Goal: Task Accomplishment & Management: Manage account settings

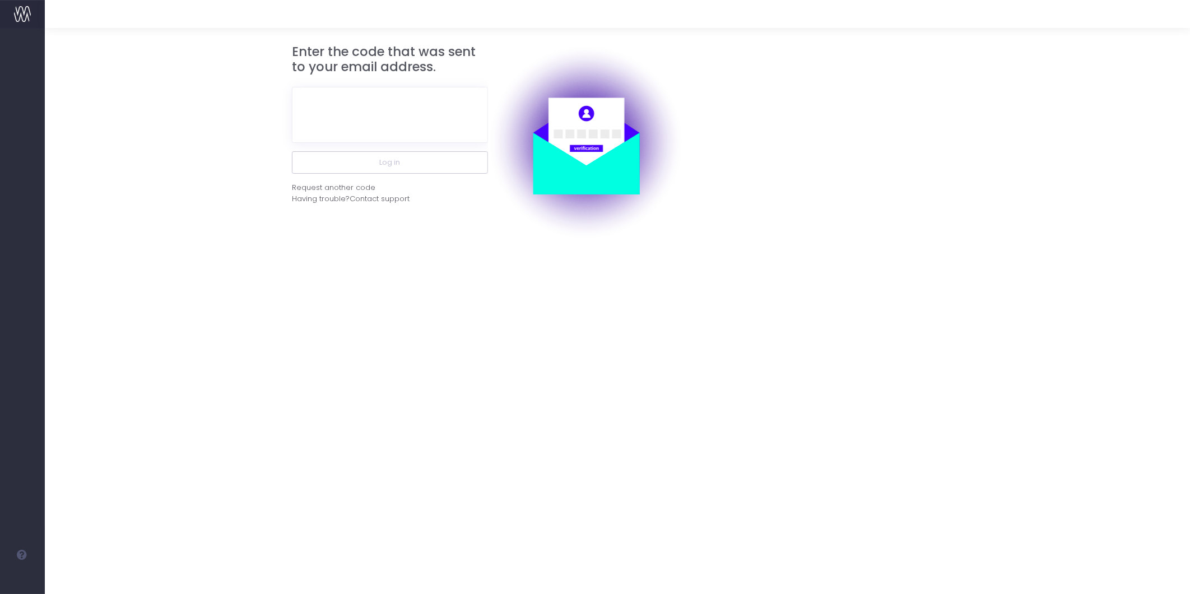
click at [367, 85] on div at bounding box center [390, 114] width 196 height 73
click at [395, 118] on input "text" at bounding box center [390, 115] width 196 height 56
paste input "241122"
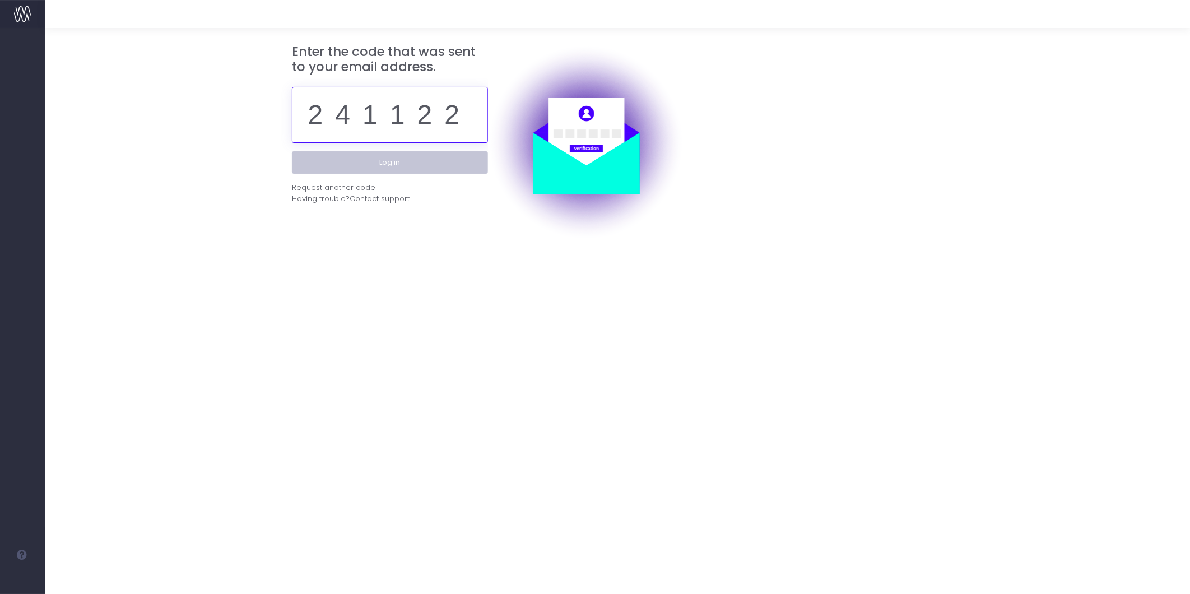
type input "241122"
click at [391, 160] on button "Log in" at bounding box center [390, 162] width 196 height 22
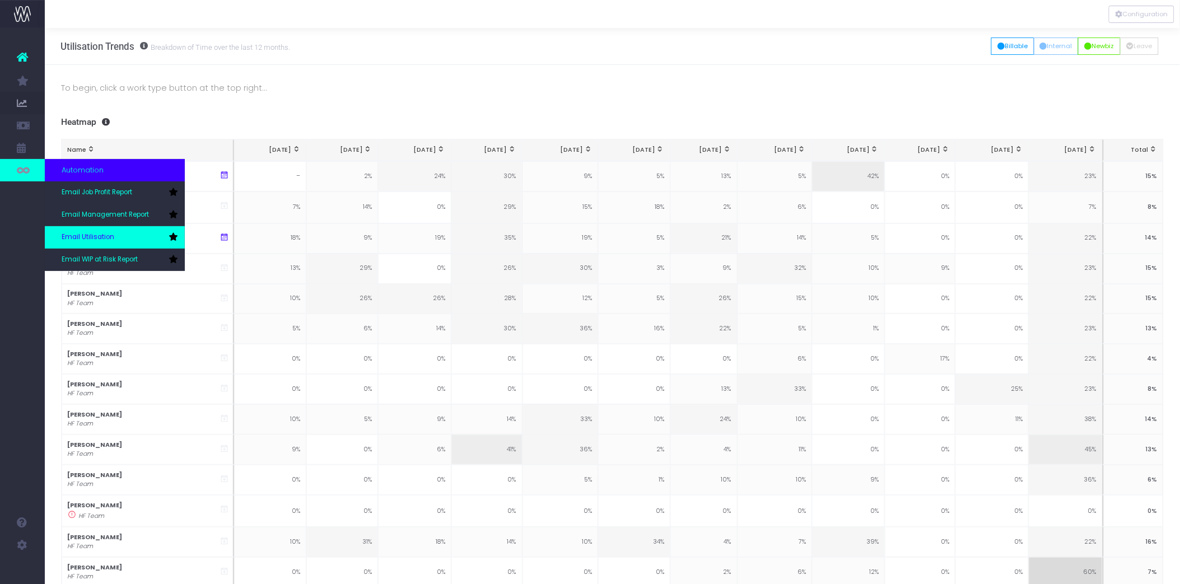
click at [85, 237] on span "Email Utilisation" at bounding box center [88, 237] width 53 height 10
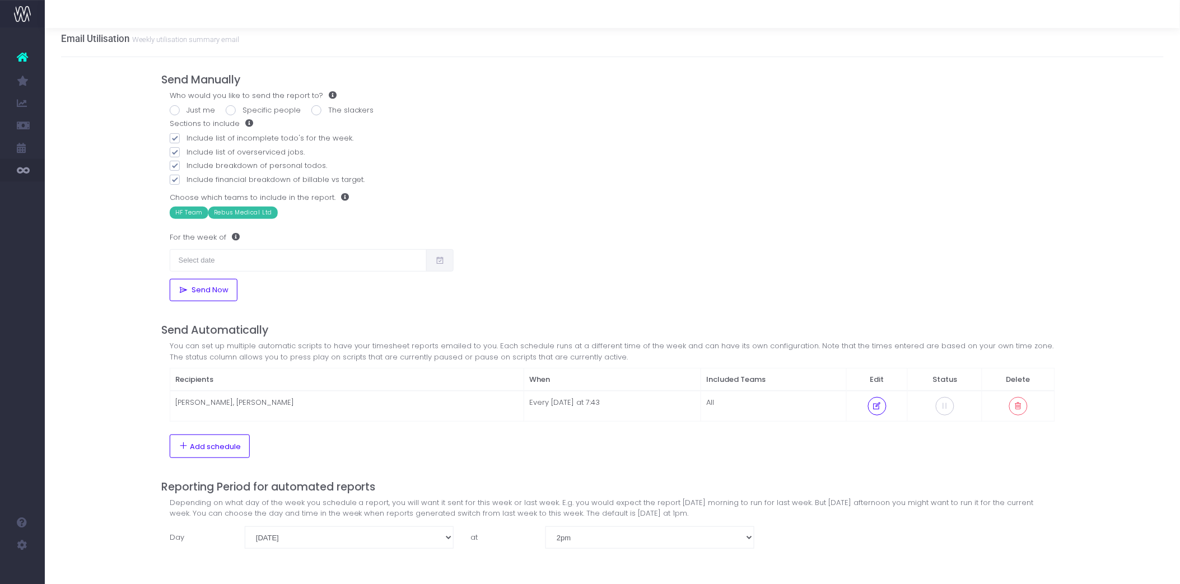
scroll to position [10, 0]
click at [380, 404] on td "Ian Culverhouse, Olivia Duncan-Bradley" at bounding box center [347, 404] width 354 height 30
click at [872, 405] on button at bounding box center [877, 404] width 18 height 18
select select "7"
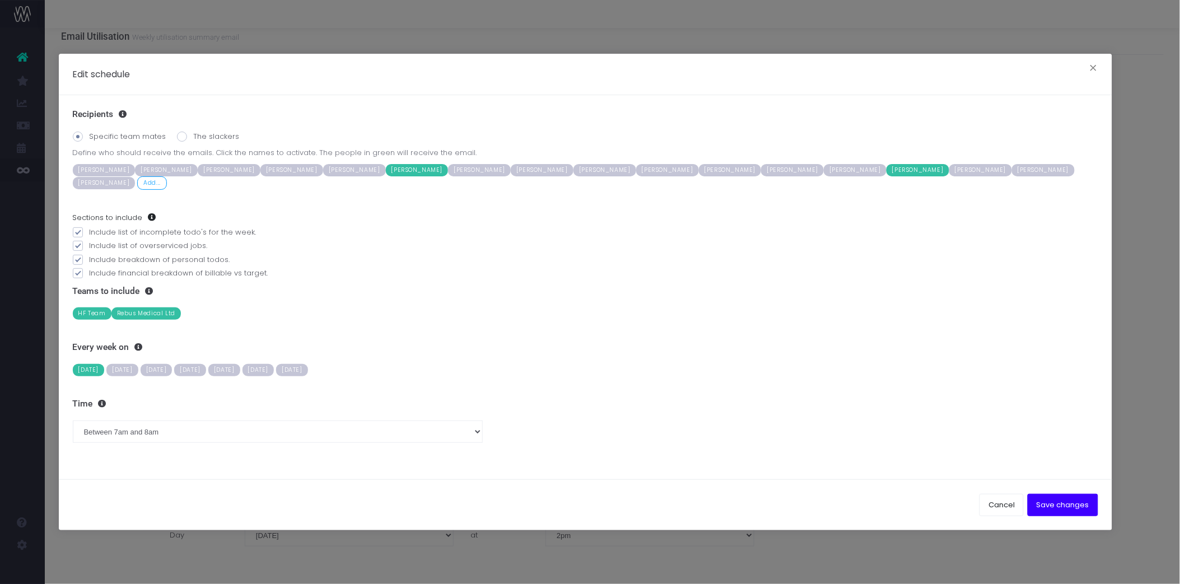
click at [699, 171] on span "[PERSON_NAME]" at bounding box center [730, 170] width 63 height 12
click at [1066, 512] on button "Save changes" at bounding box center [1063, 505] width 71 height 22
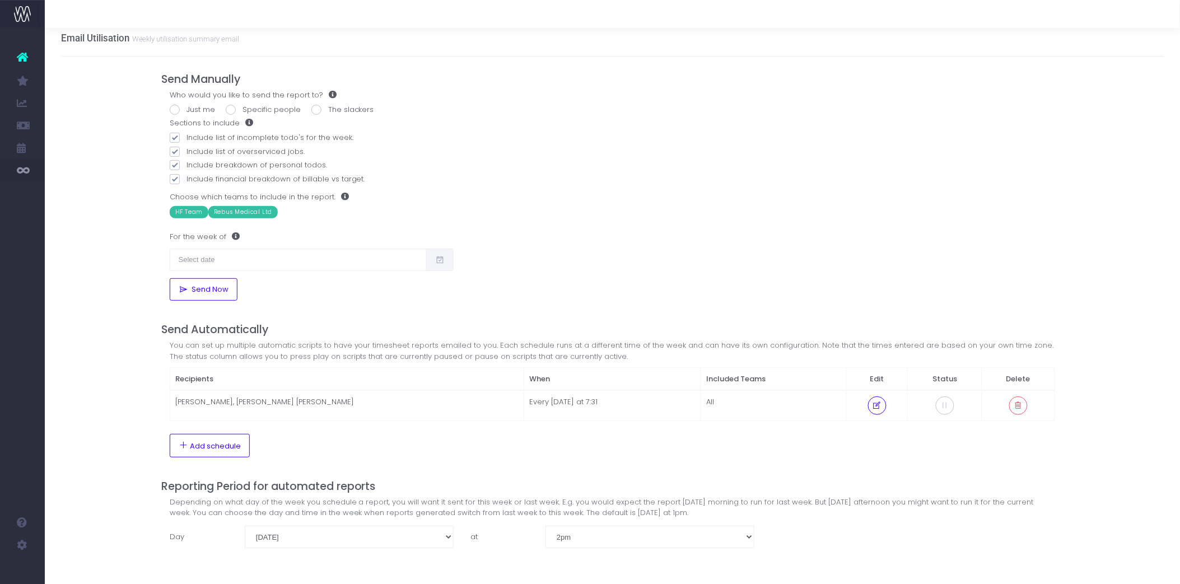
scroll to position [10, 0]
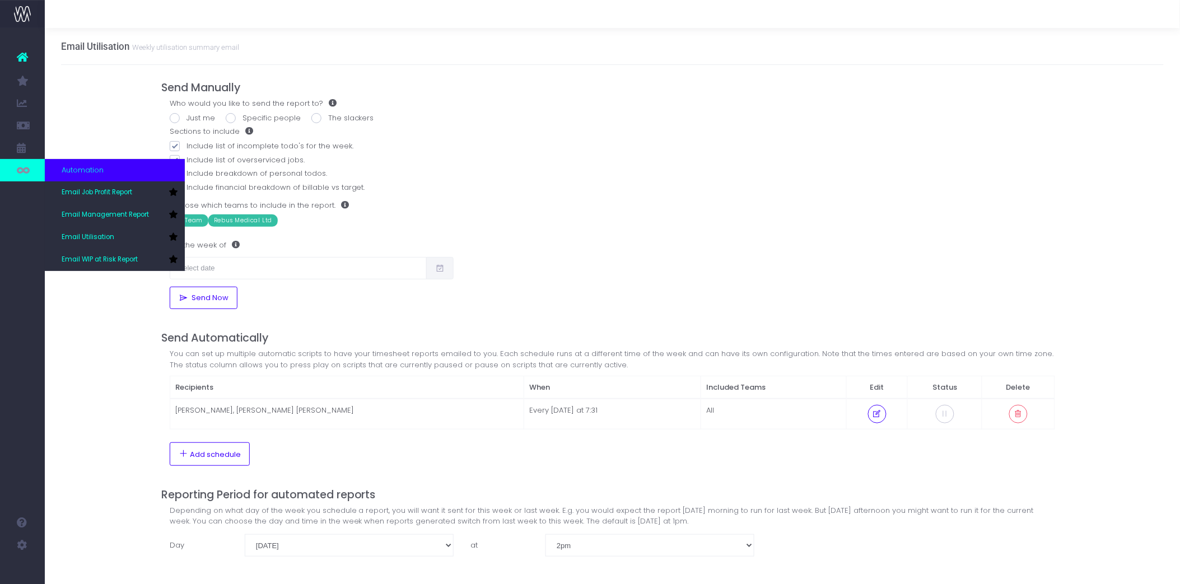
click at [105, 171] on div "Automation" at bounding box center [115, 170] width 140 height 22
click at [95, 238] on span "Email Utilisation" at bounding box center [88, 237] width 53 height 10
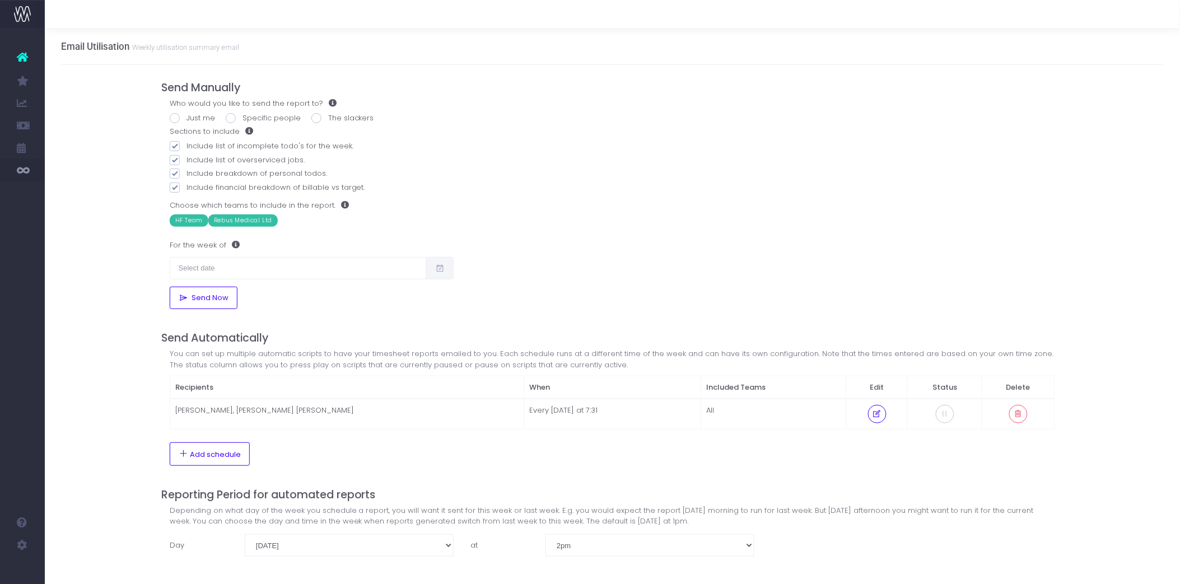
click at [234, 119] on span at bounding box center [231, 118] width 10 height 10
click at [243, 119] on input "Specific people" at bounding box center [246, 116] width 7 height 7
radio input "true"
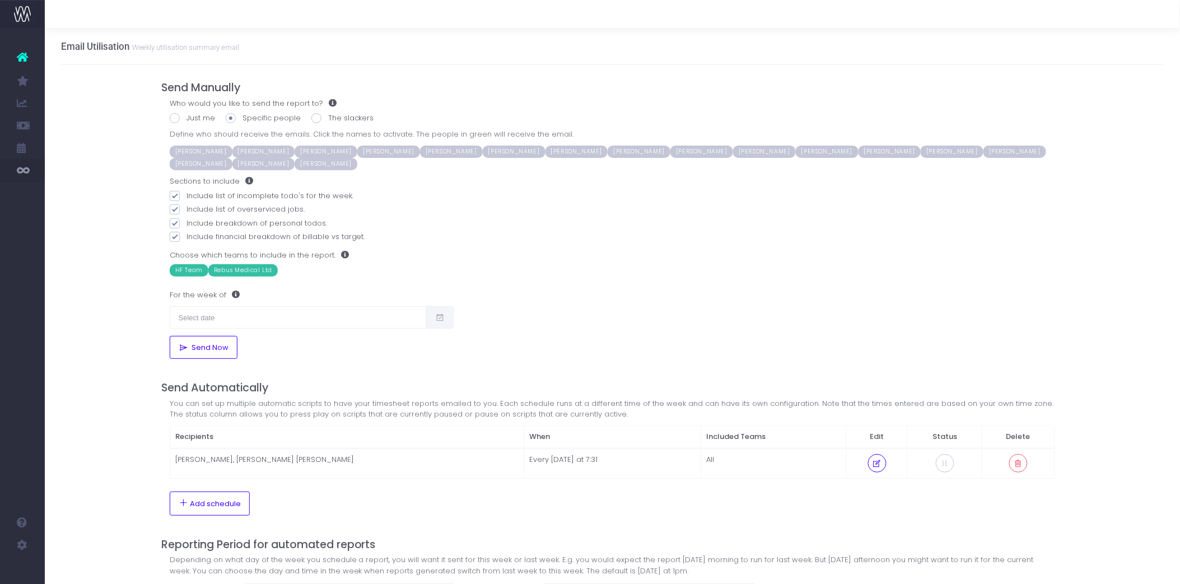
click at [234, 119] on span at bounding box center [231, 118] width 10 height 10
click at [243, 119] on input "Specific people" at bounding box center [246, 116] width 7 height 7
click at [176, 119] on span at bounding box center [175, 118] width 10 height 10
click at [187, 119] on input "Just me" at bounding box center [190, 116] width 7 height 7
radio input "true"
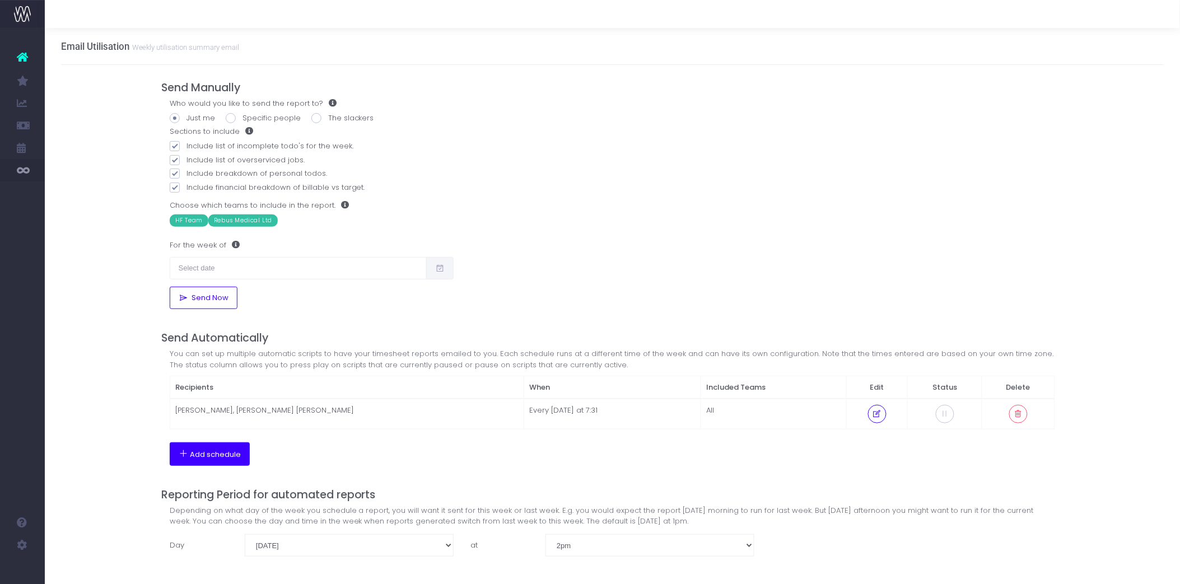
click at [207, 461] on button "Add schedule" at bounding box center [210, 454] width 80 height 24
type input "95%"
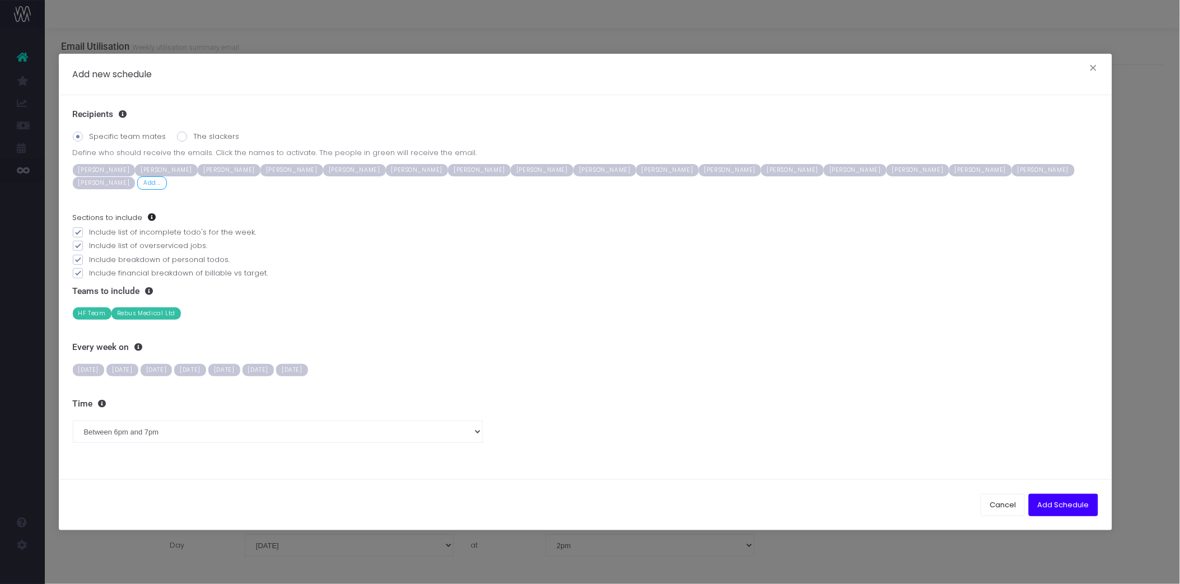
click at [180, 142] on span at bounding box center [182, 137] width 10 height 10
click at [194, 138] on input "The slackers" at bounding box center [197, 134] width 7 height 7
radio input "true"
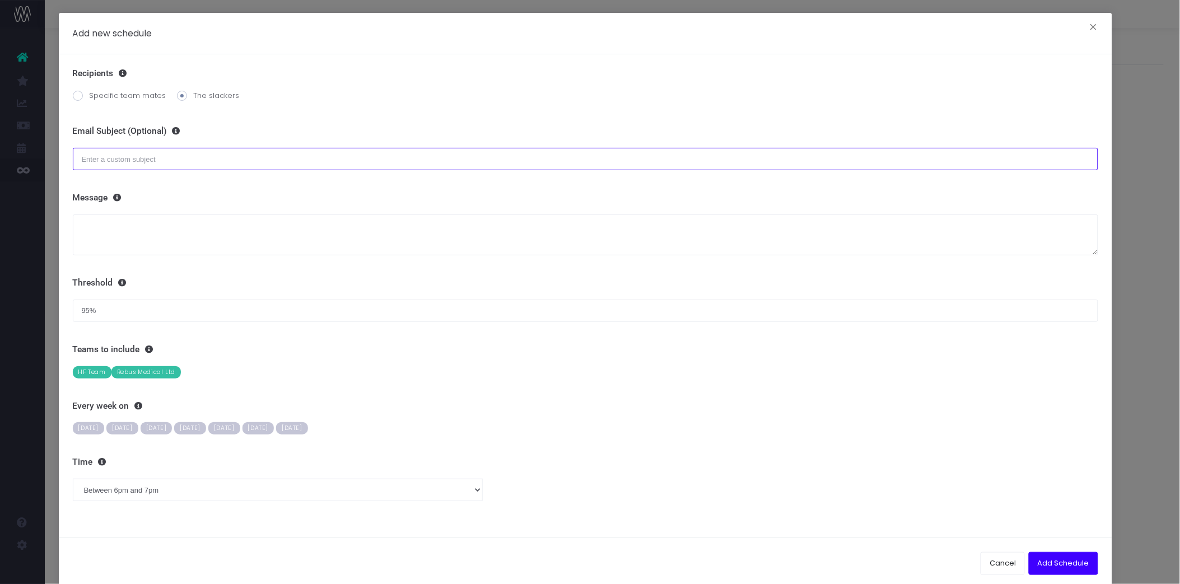
click at [120, 164] on input "text" at bounding box center [585, 159] width 1025 height 22
type input "Please update your Streamtime for Last Week"
drag, startPoint x: 259, startPoint y: 152, endPoint x: -3, endPoint y: 151, distance: 262.1
click at [0, 151] on html "Oh my... this is bad. wayahead wasn't able to load this page. Please contact su…" at bounding box center [590, 292] width 1180 height 584
type input "I"
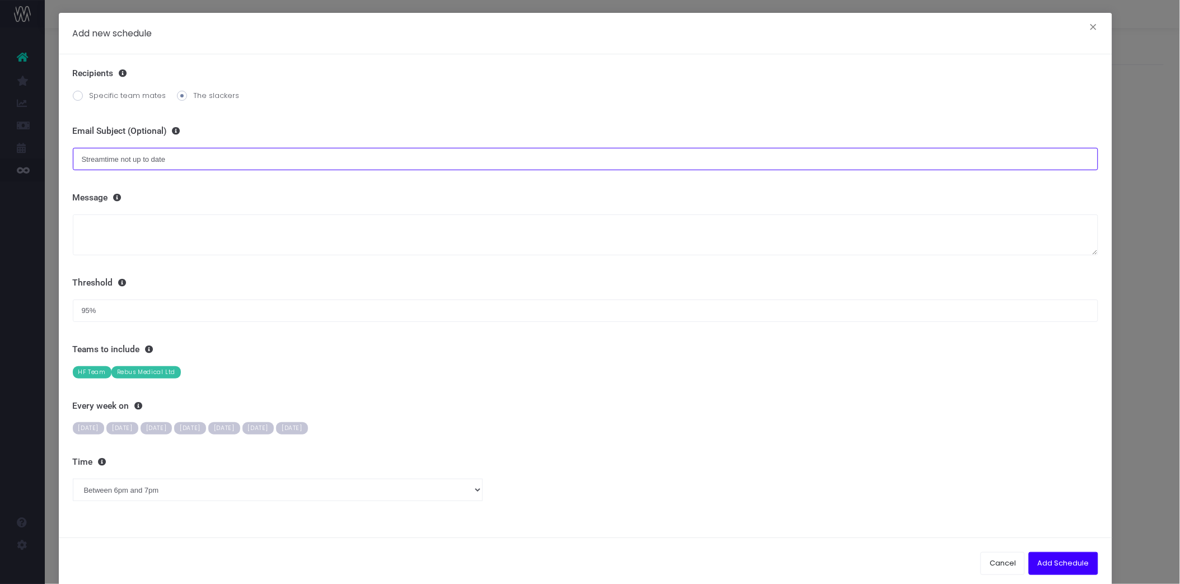
type input "Streamtime not up to date"
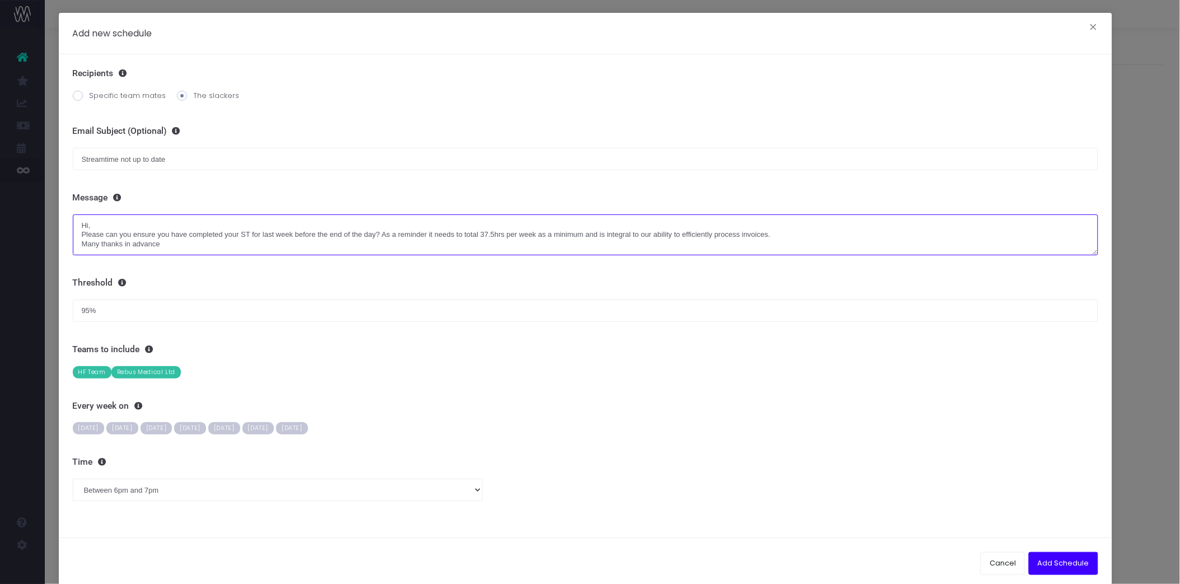
scroll to position [2, 0]
click at [624, 233] on textarea "Hi, Please can you ensure you have completed your ST for last week before the e…" at bounding box center [585, 235] width 1025 height 41
type textarea "Hi, Please can you ensure you have completed your ST for last week before the e…"
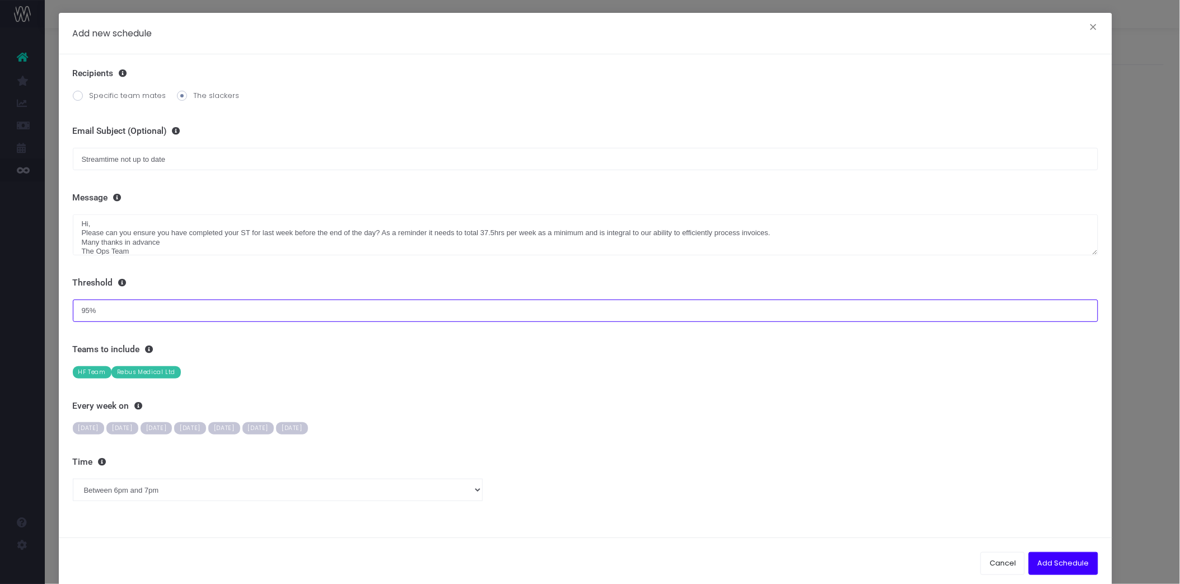
click at [177, 312] on input "95%" at bounding box center [585, 311] width 1025 height 22
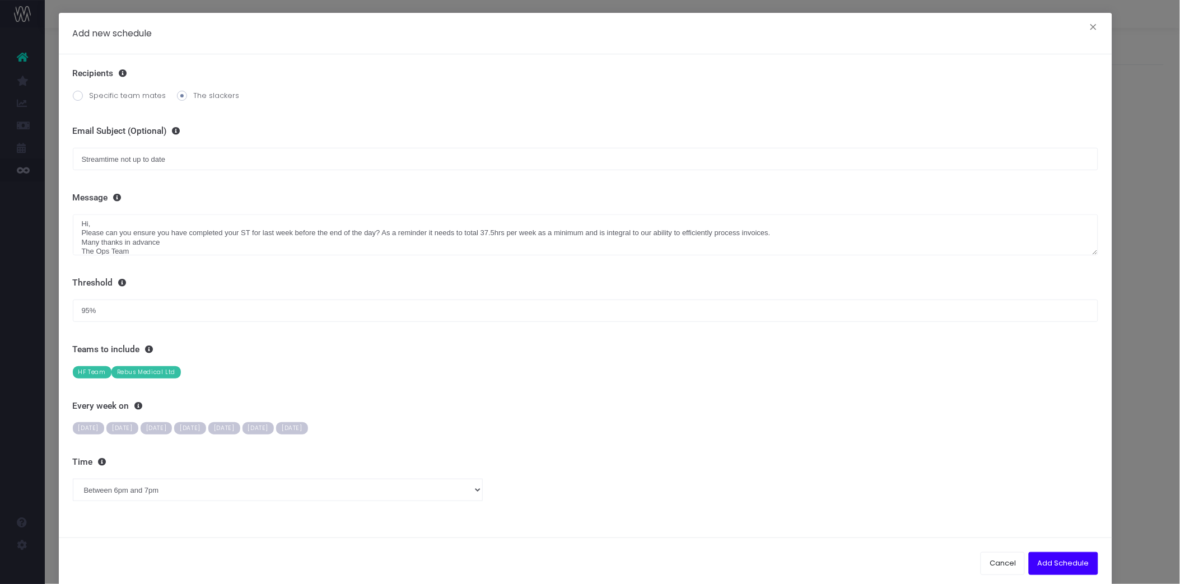
click at [174, 346] on h3 "Teams to include" at bounding box center [585, 349] width 1025 height 11
click at [87, 423] on span "[DATE]" at bounding box center [89, 428] width 32 height 12
click at [210, 493] on select "Between midnight and 1am Between 1am and 2am Between 2am and 3am Between 3am an…" at bounding box center [278, 490] width 410 height 22
select select "7"
click at [73, 479] on select "Between midnight and 1am Between 1am and 2am Between 2am and 3am Between 3am an…" at bounding box center [278, 490] width 410 height 22
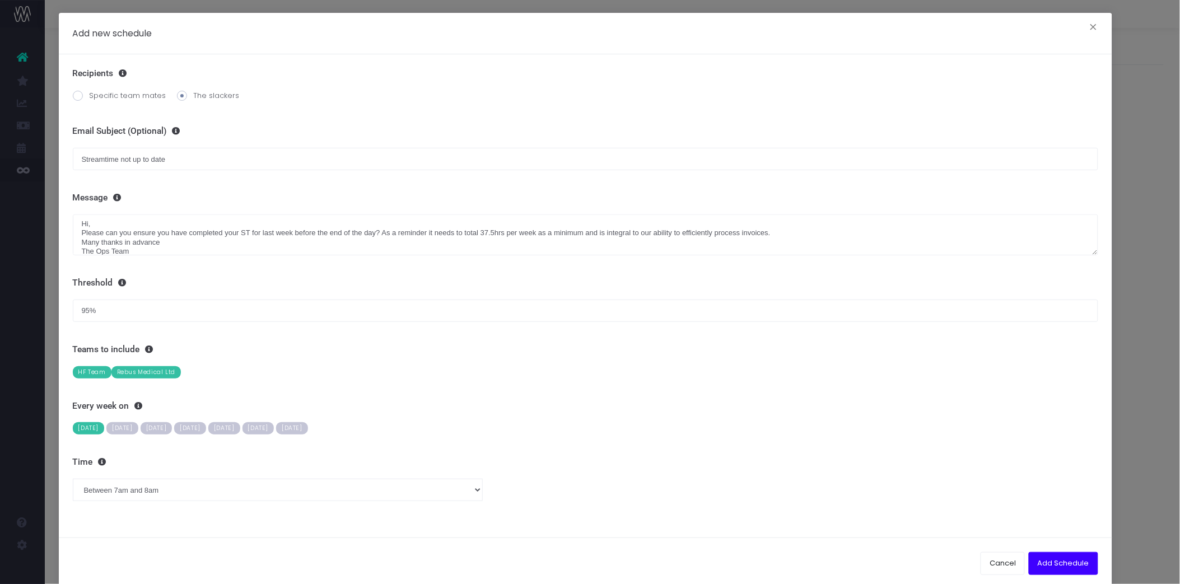
click at [350, 531] on div "Recipients Specific team mates The slackers Define who should receive the email…" at bounding box center [585, 295] width 1053 height 483
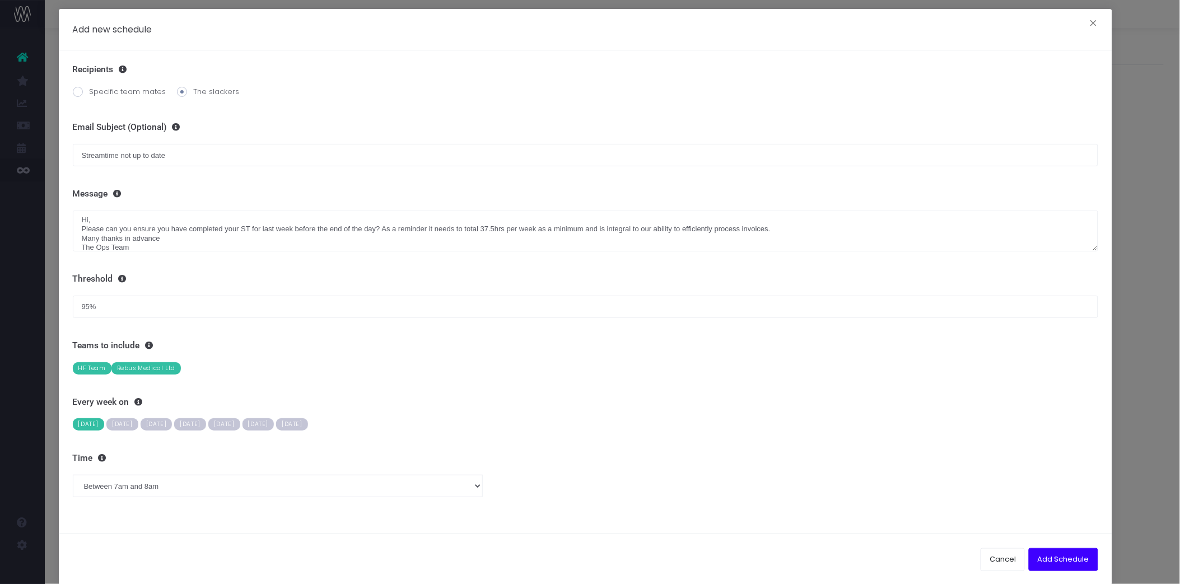
scroll to position [0, 0]
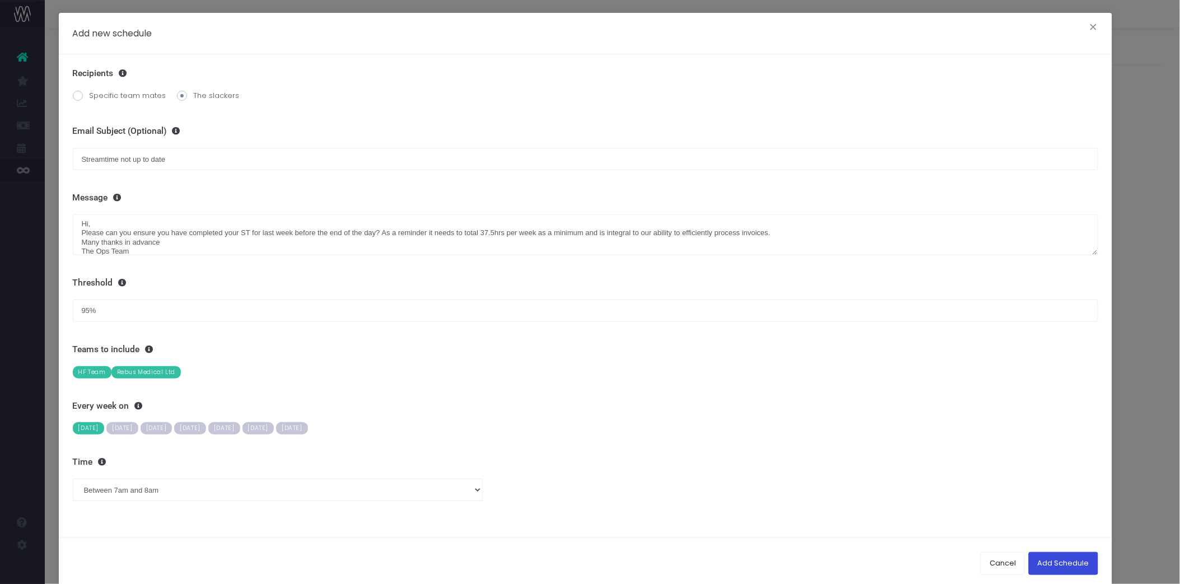
click at [1069, 557] on button "Add Schedule" at bounding box center [1063, 563] width 69 height 22
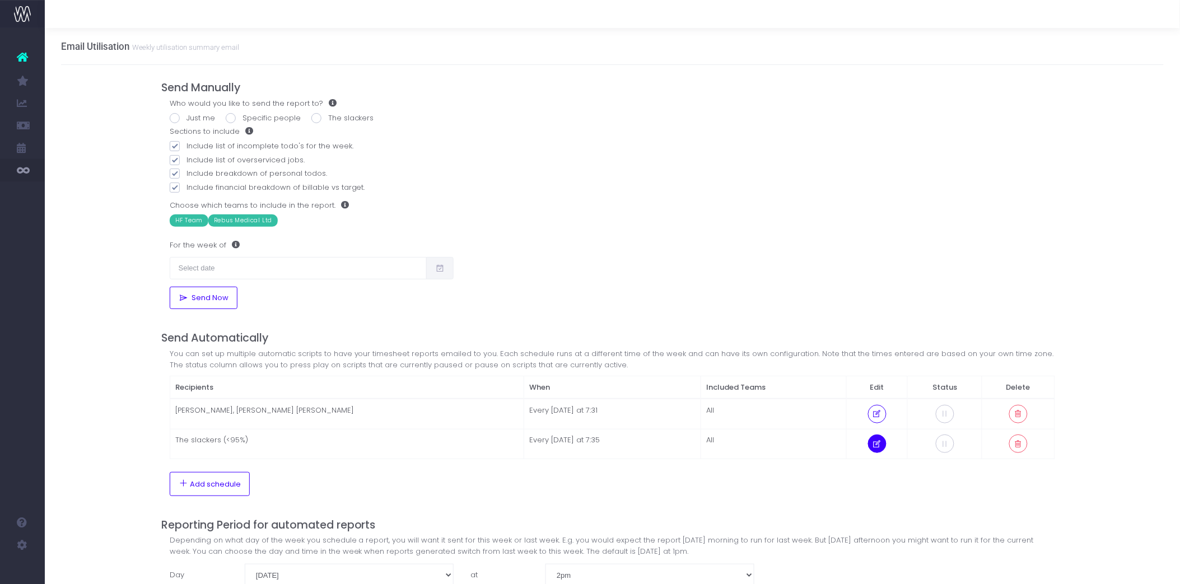
click at [875, 444] on icon at bounding box center [878, 444] width 10 height 0
radio input "true"
type input "Streamtime not up to date"
type textarea "Hi, Please can you ensure you have completed your ST for last week before the e…"
type input "95%"
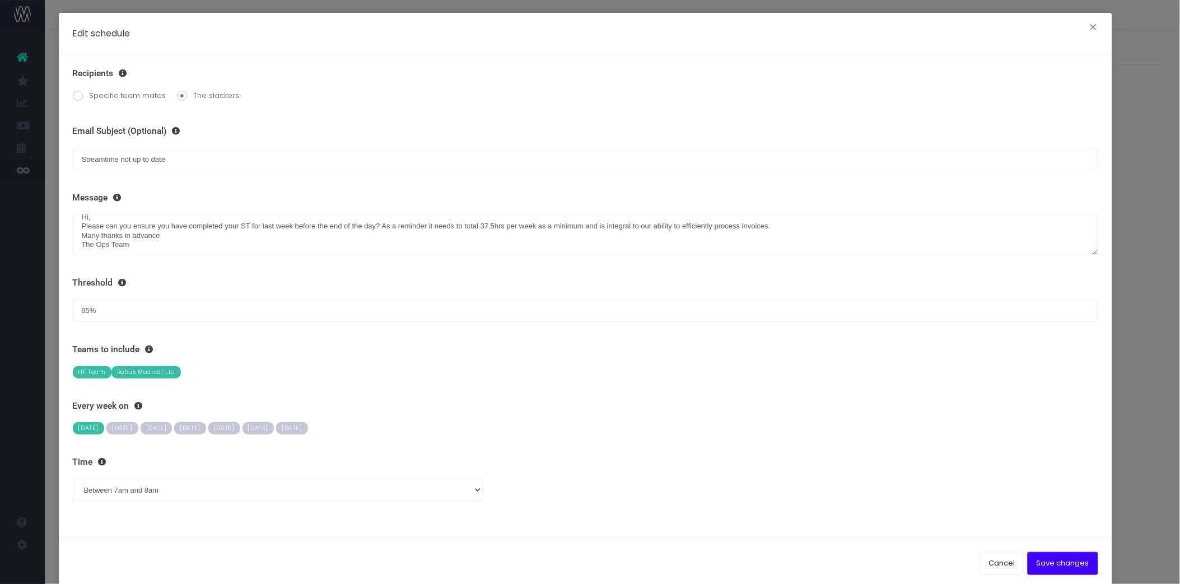
click at [240, 430] on span "[DATE]" at bounding box center [224, 428] width 32 height 12
click at [84, 426] on span "[DATE]" at bounding box center [89, 428] width 32 height 12
click at [435, 492] on select "Between midnight and 1am Between 1am and 2am Between 2am and 3am Between 3am an…" at bounding box center [278, 490] width 410 height 22
select select "15"
click at [73, 479] on select "Between midnight and 1am Between 1am and 2am Between 2am and 3am Between 3am an…" at bounding box center [278, 490] width 410 height 22
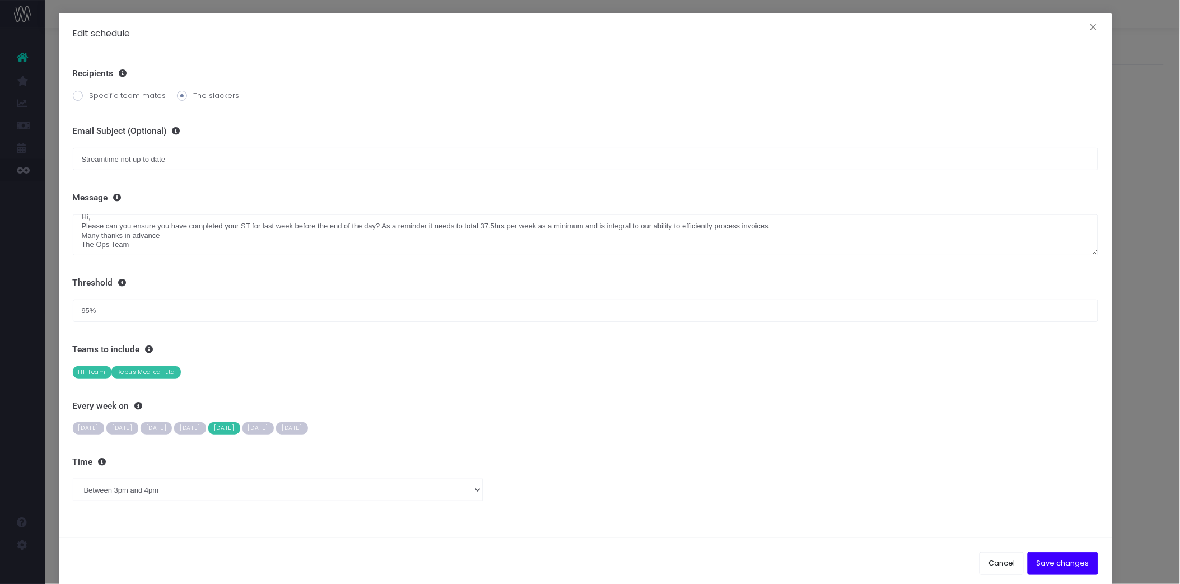
click at [542, 505] on div "Recipients Specific team mates The slackers Define who should receive the email…" at bounding box center [585, 295] width 1053 height 483
click at [1063, 575] on div "Cancel Save changes" at bounding box center [585, 563] width 1053 height 51
click at [1067, 563] on button "Save changes" at bounding box center [1063, 563] width 71 height 22
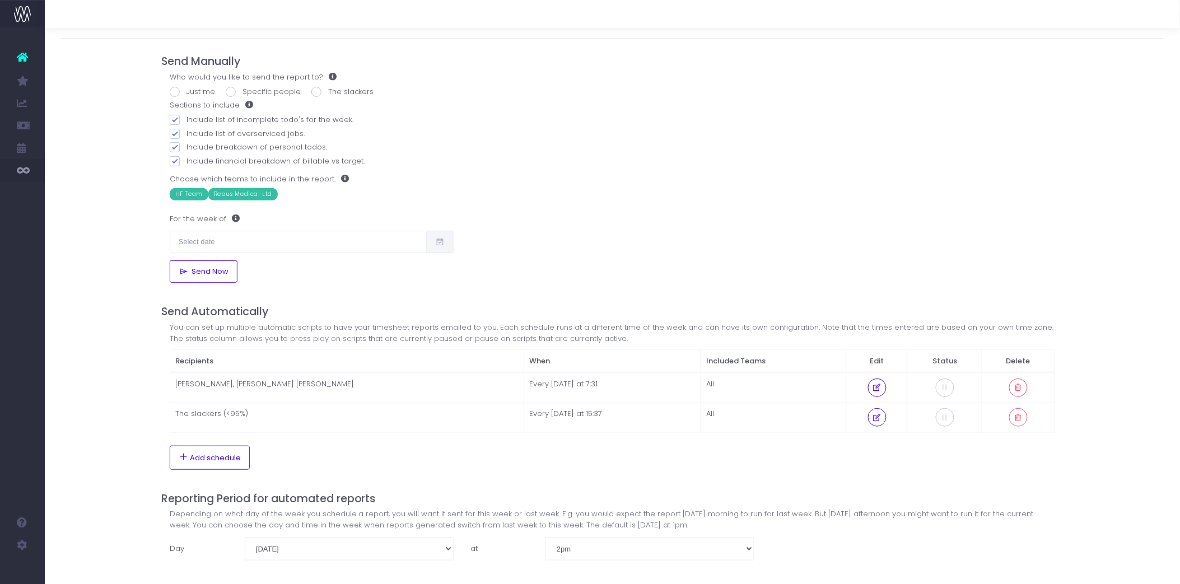
scroll to position [41, 0]
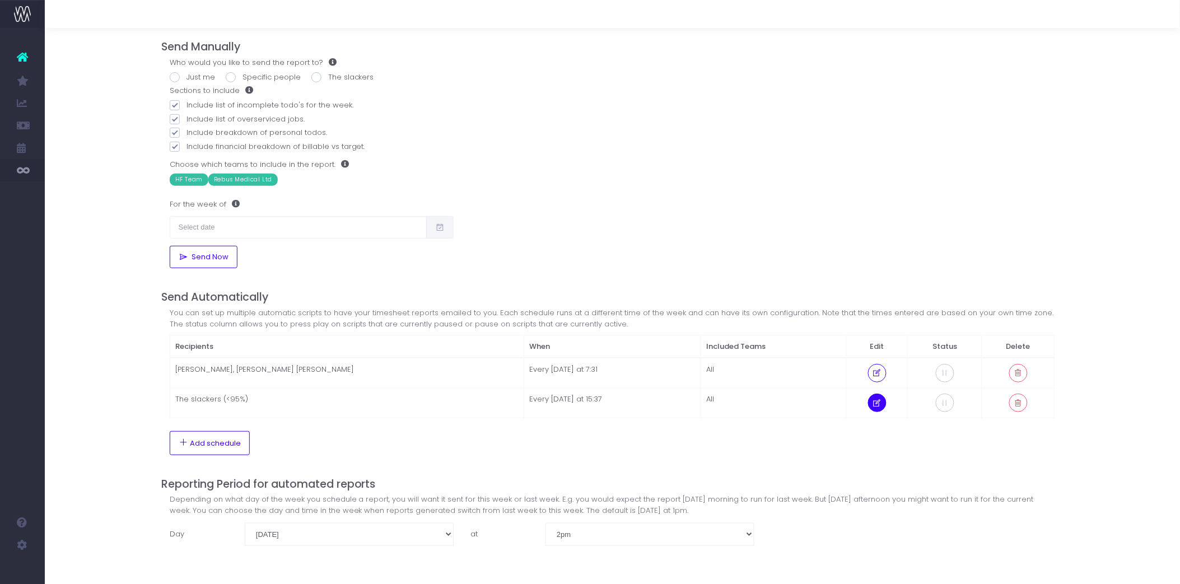
click at [878, 403] on icon at bounding box center [878, 403] width 10 height 0
radio input "true"
type input "Streamtime not up to date"
type textarea "Hi, Please can you ensure you have completed your ST for last week before the e…"
type input "95%"
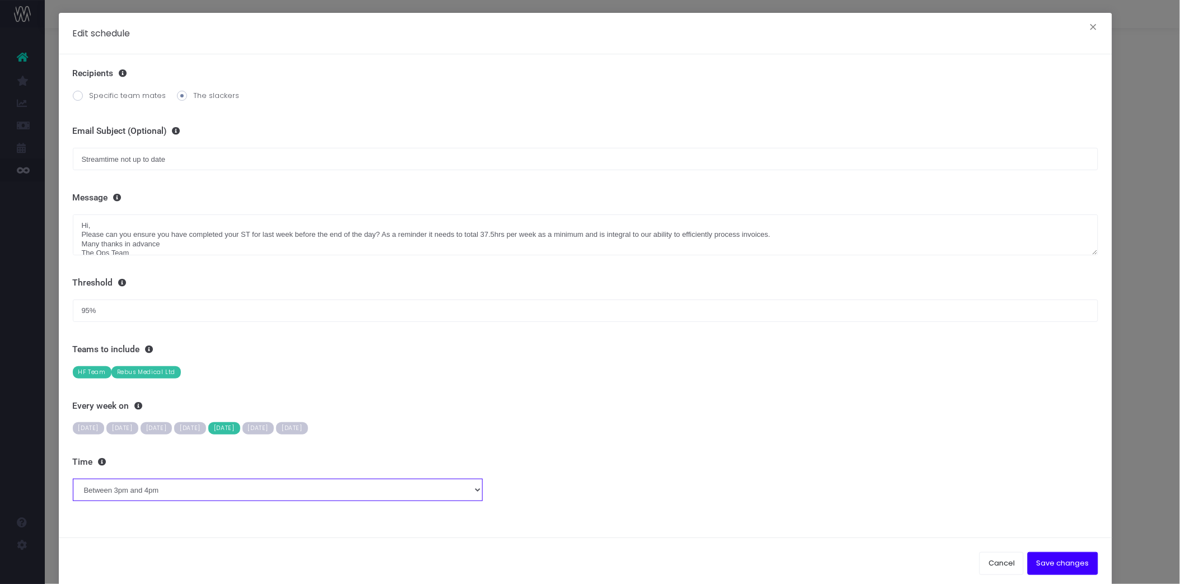
click at [205, 493] on select "Between midnight and 1am Between 1am and 2am Between 2am and 3am Between 3am an…" at bounding box center [278, 490] width 410 height 22
select select "16"
click at [73, 479] on select "Between midnight and 1am Between 1am and 2am Between 2am and 3am Between 3am an…" at bounding box center [278, 490] width 410 height 22
click at [1060, 564] on button "Save changes" at bounding box center [1063, 563] width 71 height 22
